Goal: Task Accomplishment & Management: Manage account settings

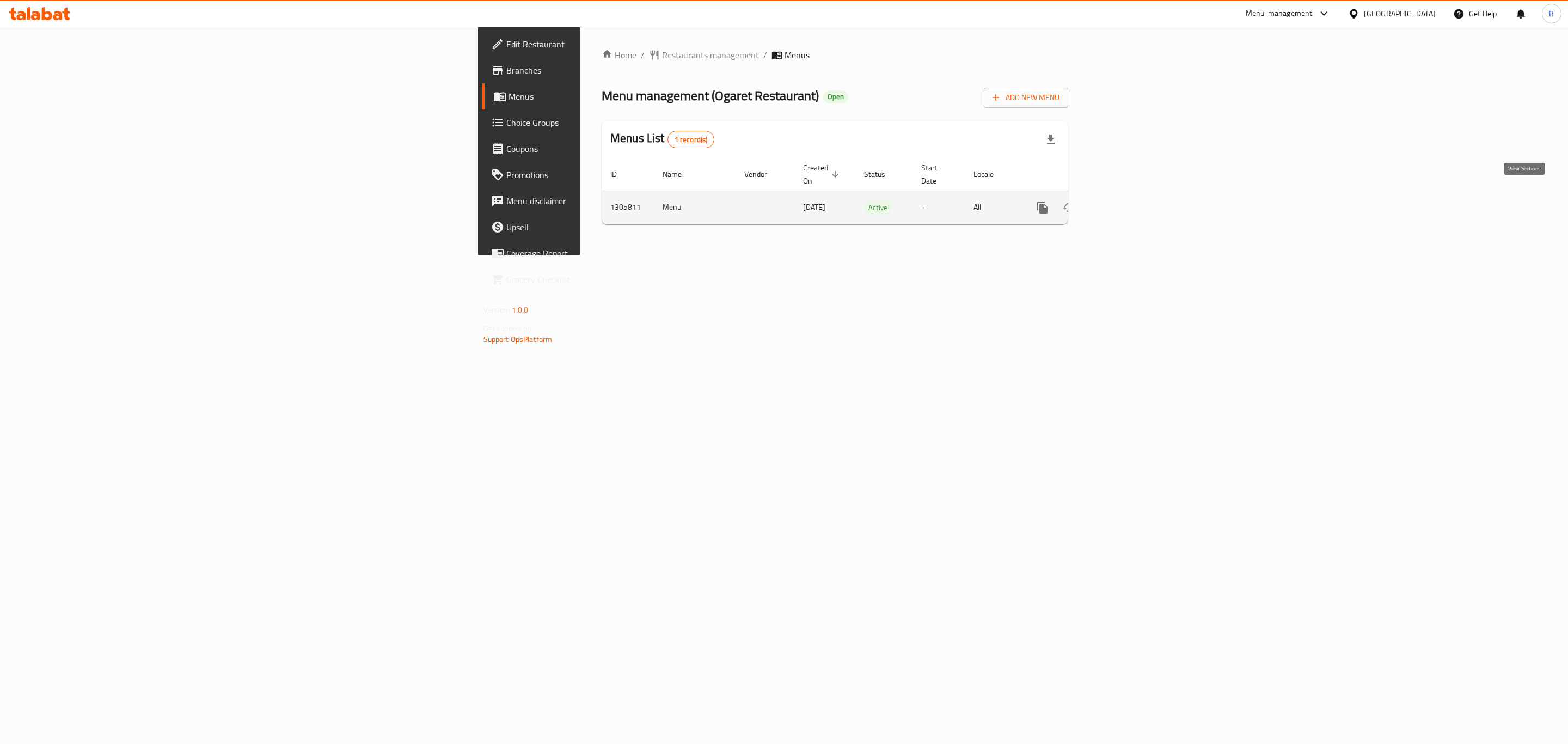
click at [1126, 202] on icon "enhanced table" at bounding box center [1120, 207] width 10 height 10
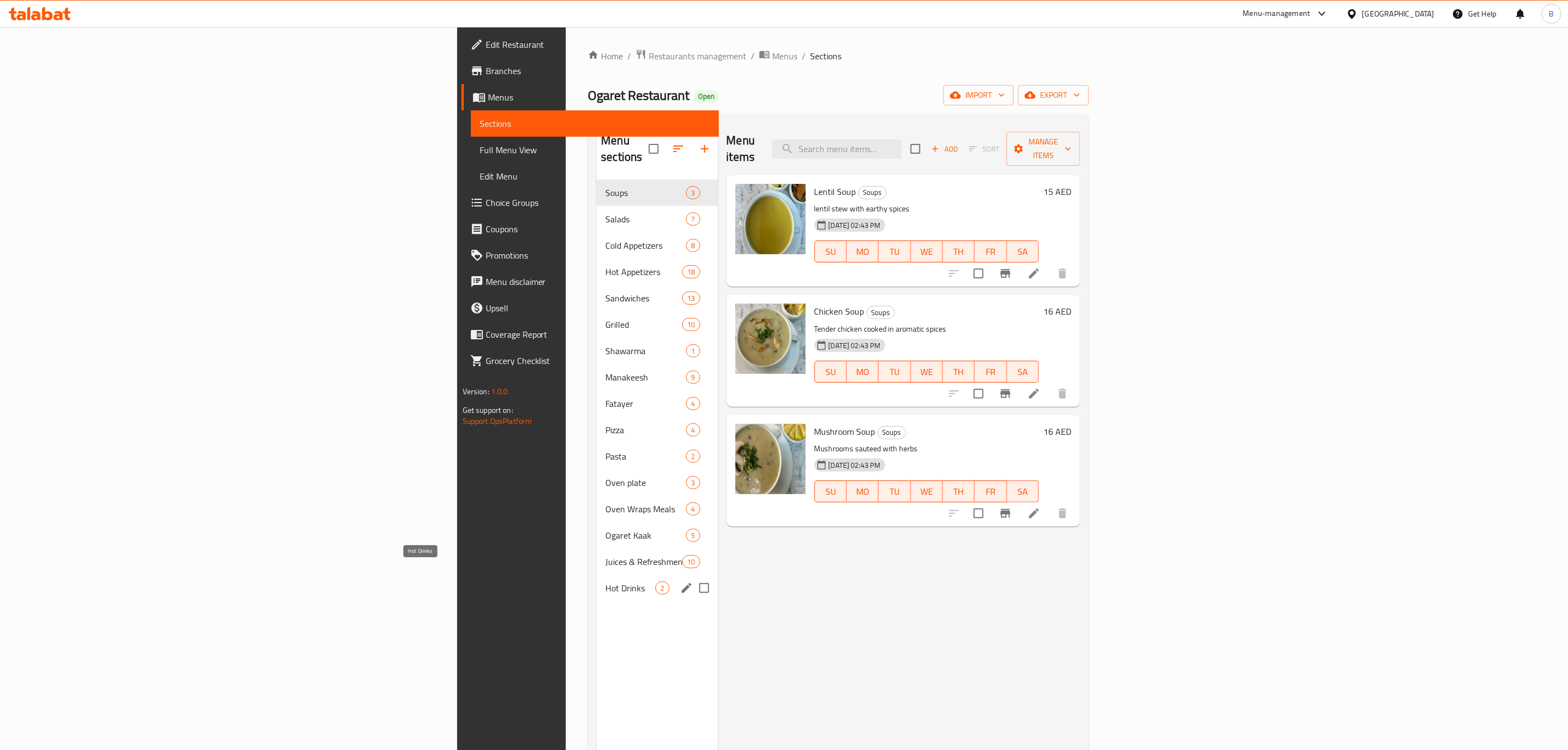
click at [605, 581] on span "Hot Drinks" at bounding box center [630, 587] width 50 height 13
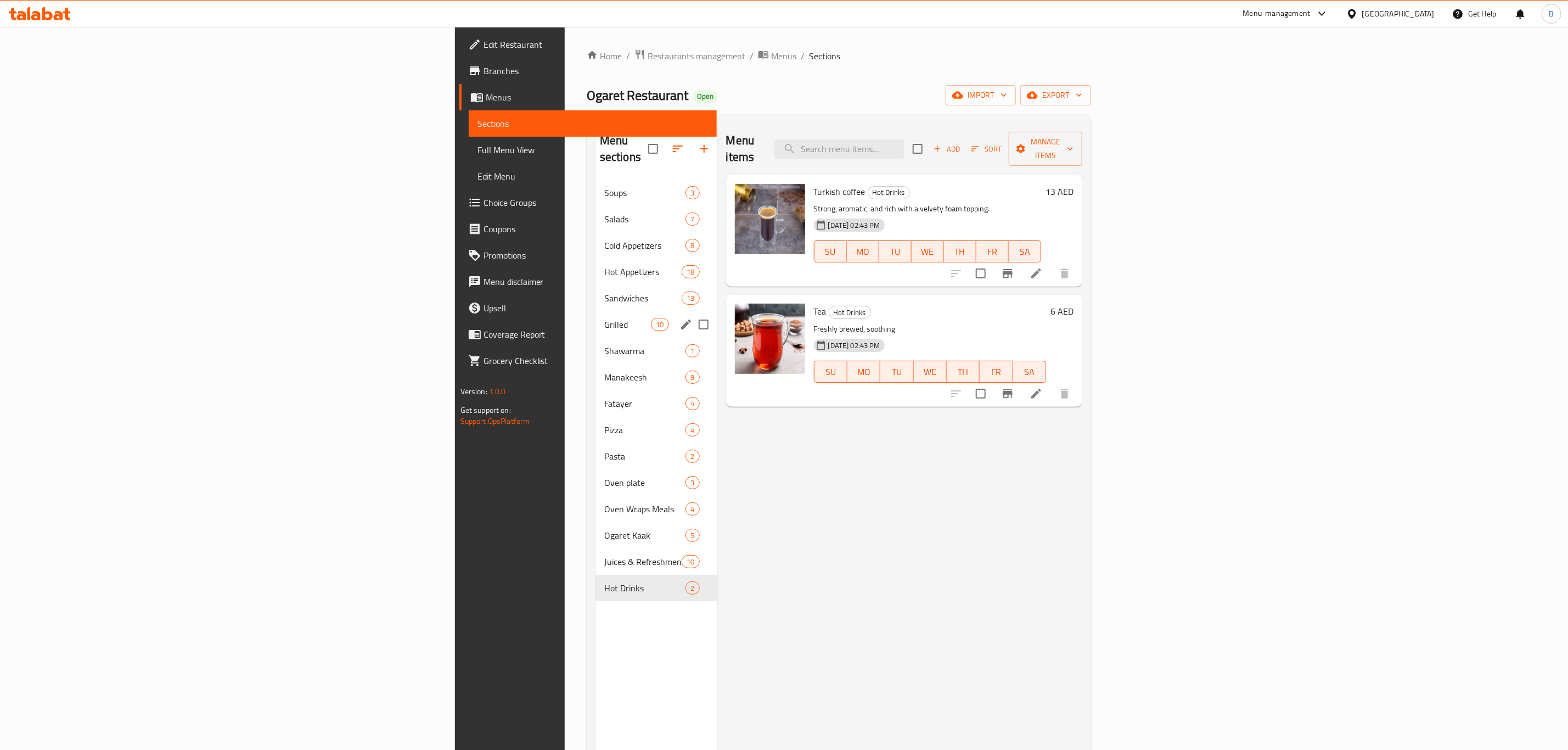
click at [605, 318] on span "Grilled" at bounding box center [628, 324] width 47 height 13
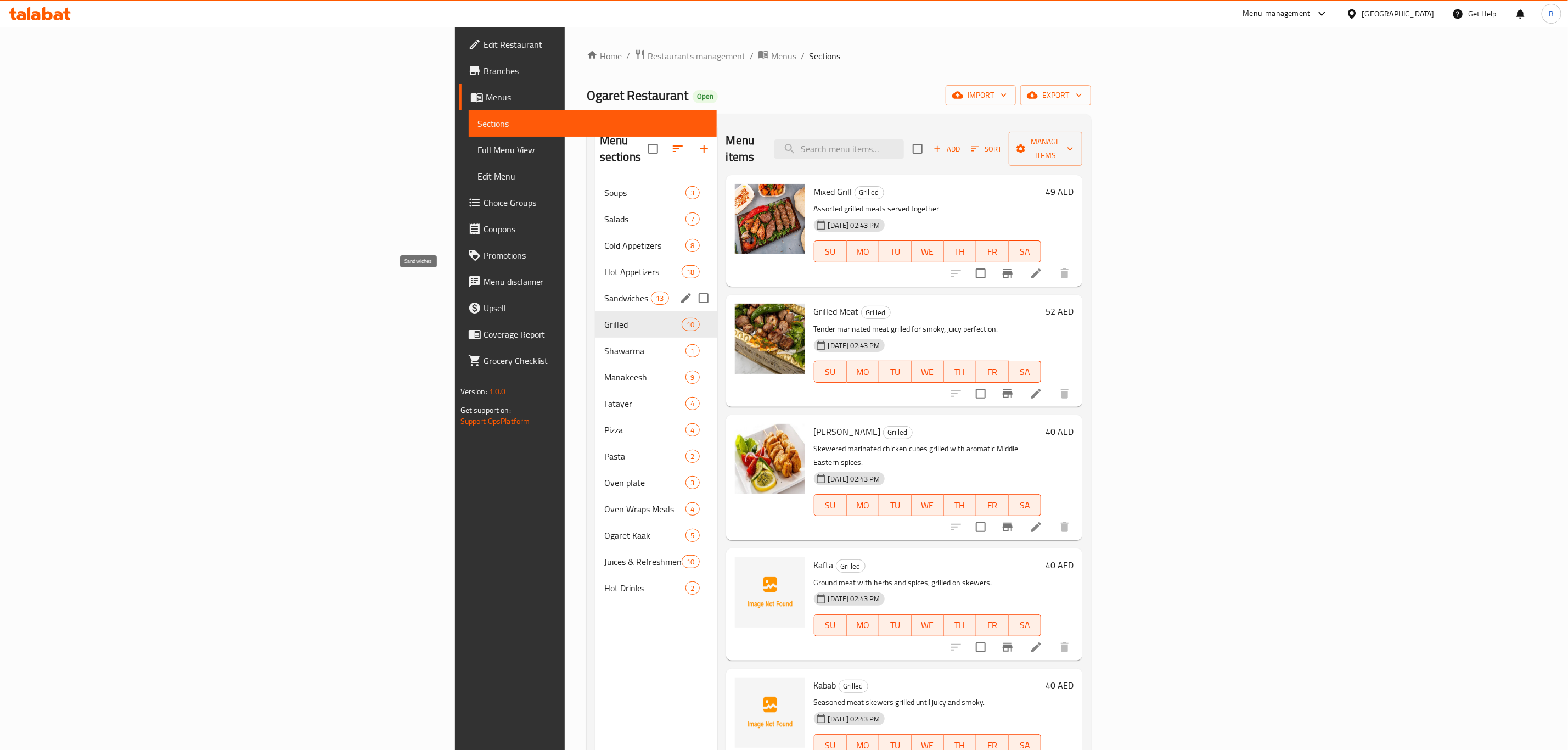
click at [605, 292] on span "Sandwiches" at bounding box center [628, 298] width 47 height 13
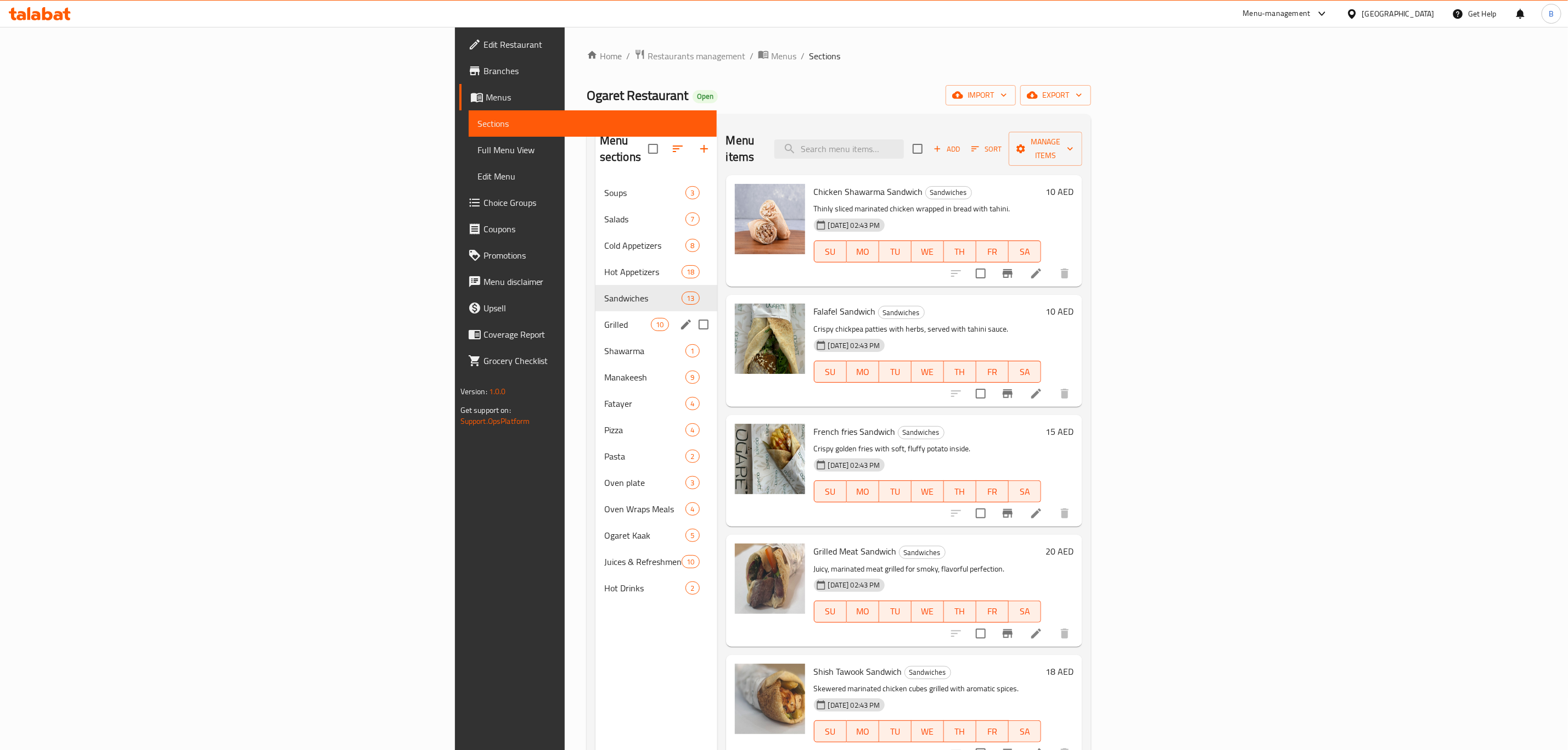
click at [596, 311] on div "Grilled 10" at bounding box center [657, 324] width 122 height 26
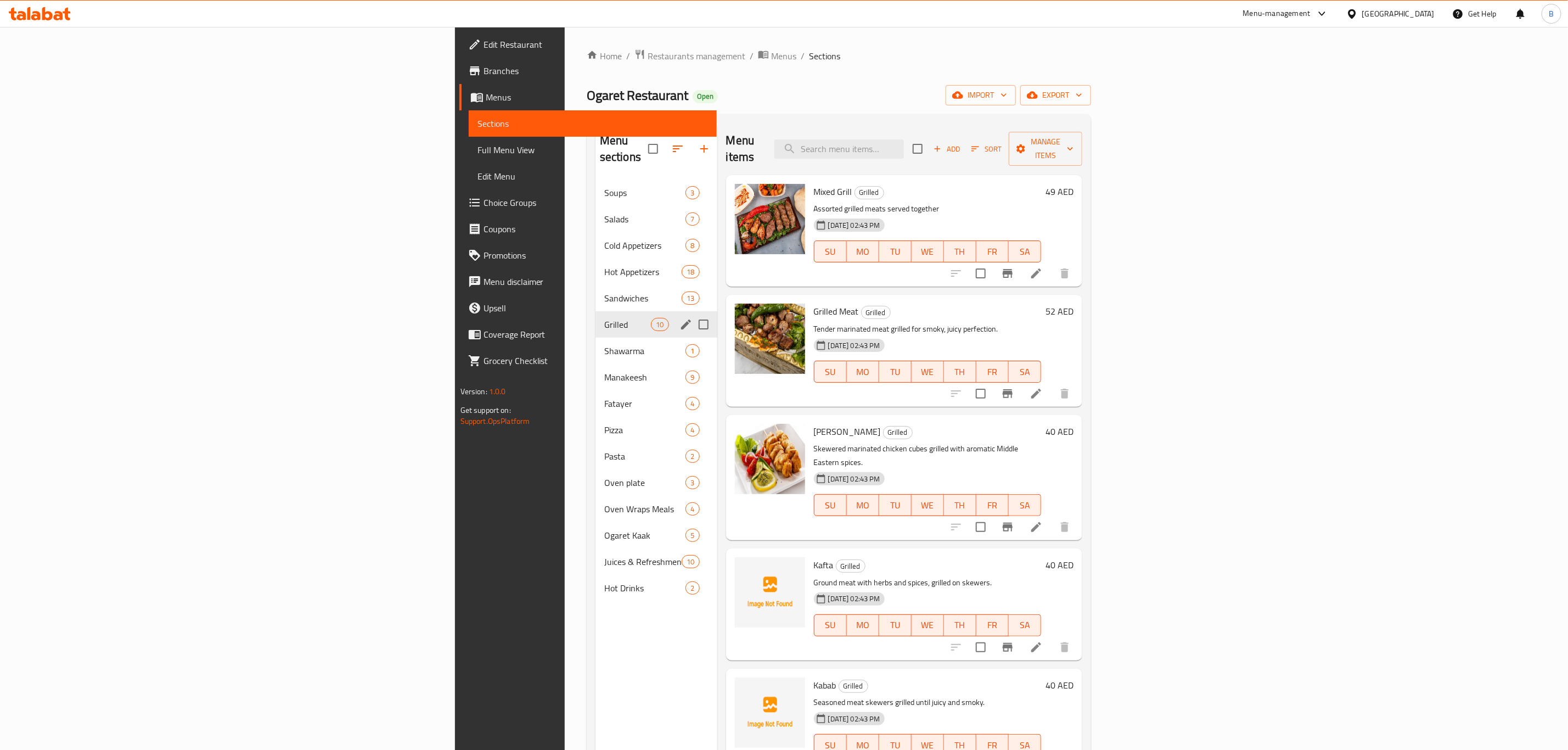
click at [596, 311] on div "Grilled 10" at bounding box center [657, 324] width 122 height 26
